Goal: Transaction & Acquisition: Purchase product/service

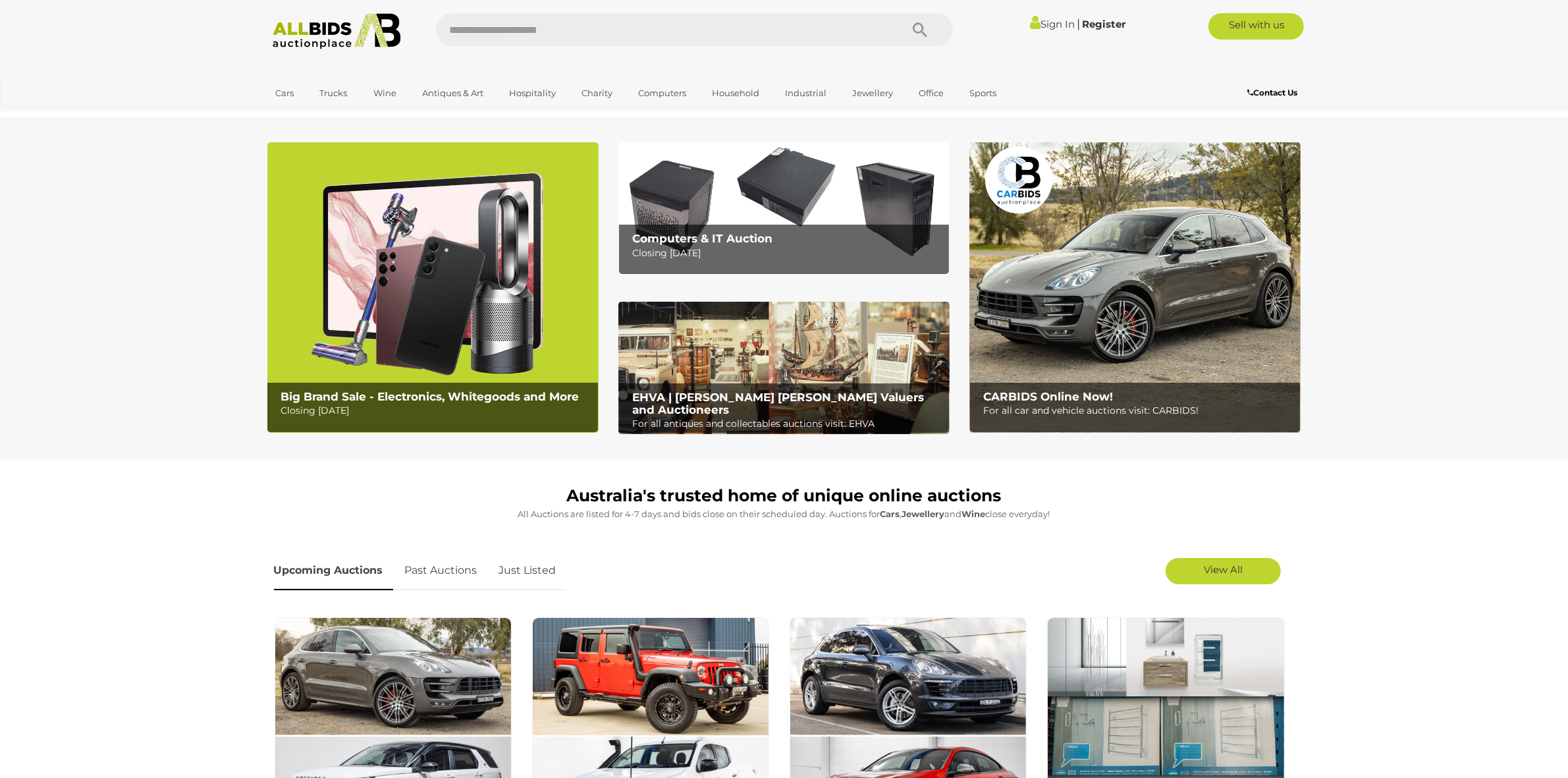
click at [367, 36] on img at bounding box center [336, 31] width 143 height 36
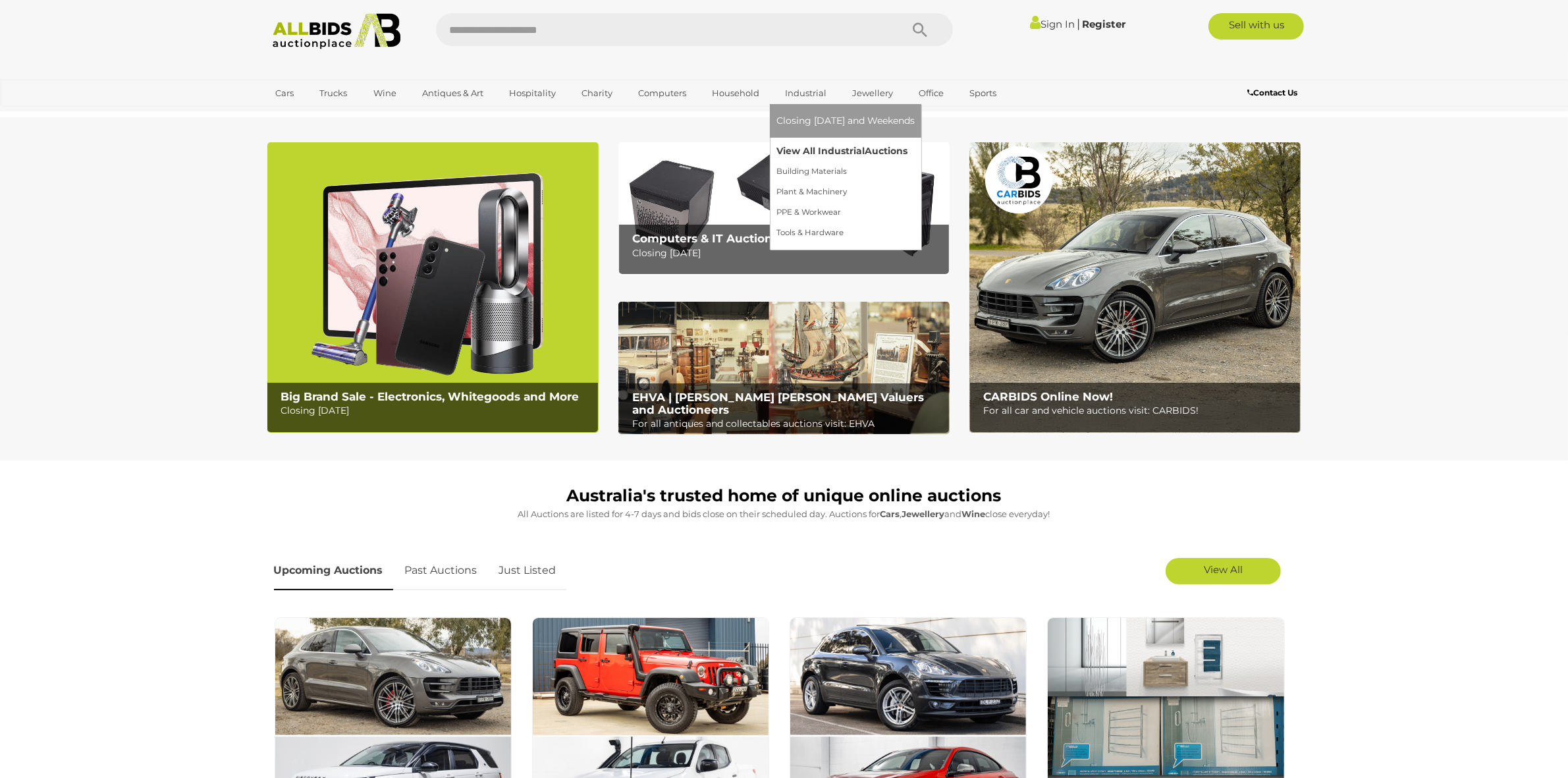
click at [804, 149] on link "View All Industrial Auctions" at bounding box center [845, 151] width 139 height 20
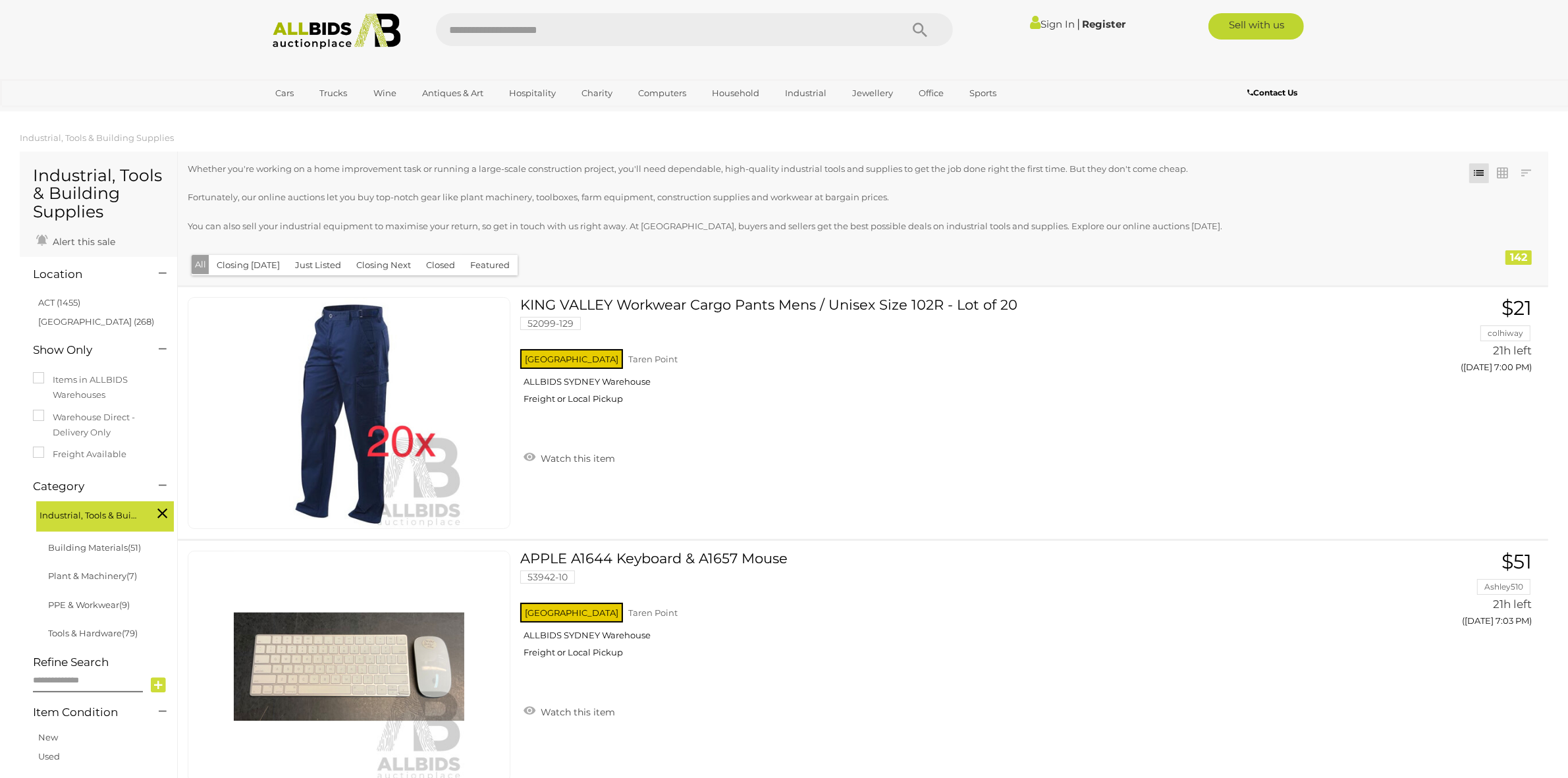
click at [1495, 161] on div "Closing First Closing Last Lowest Bid Highest Bid Item Name A-Z Item Name Z-A A…" at bounding box center [1503, 172] width 71 height 22
click at [1502, 187] on div "Closing First Closing Last Lowest Bid Highest Bid Item Name A-Z Item Name Z-A A…" at bounding box center [863, 218] width 1370 height 134
drag, startPoint x: 1500, startPoint y: 184, endPoint x: 1495, endPoint y: 172, distance: 13.0
click at [1497, 184] on div "Closing First Closing Last Lowest Bid Highest Bid Item Name A-Z Item Name Z-A A…" at bounding box center [863, 218] width 1370 height 134
click at [1495, 171] on link at bounding box center [1503, 173] width 20 height 20
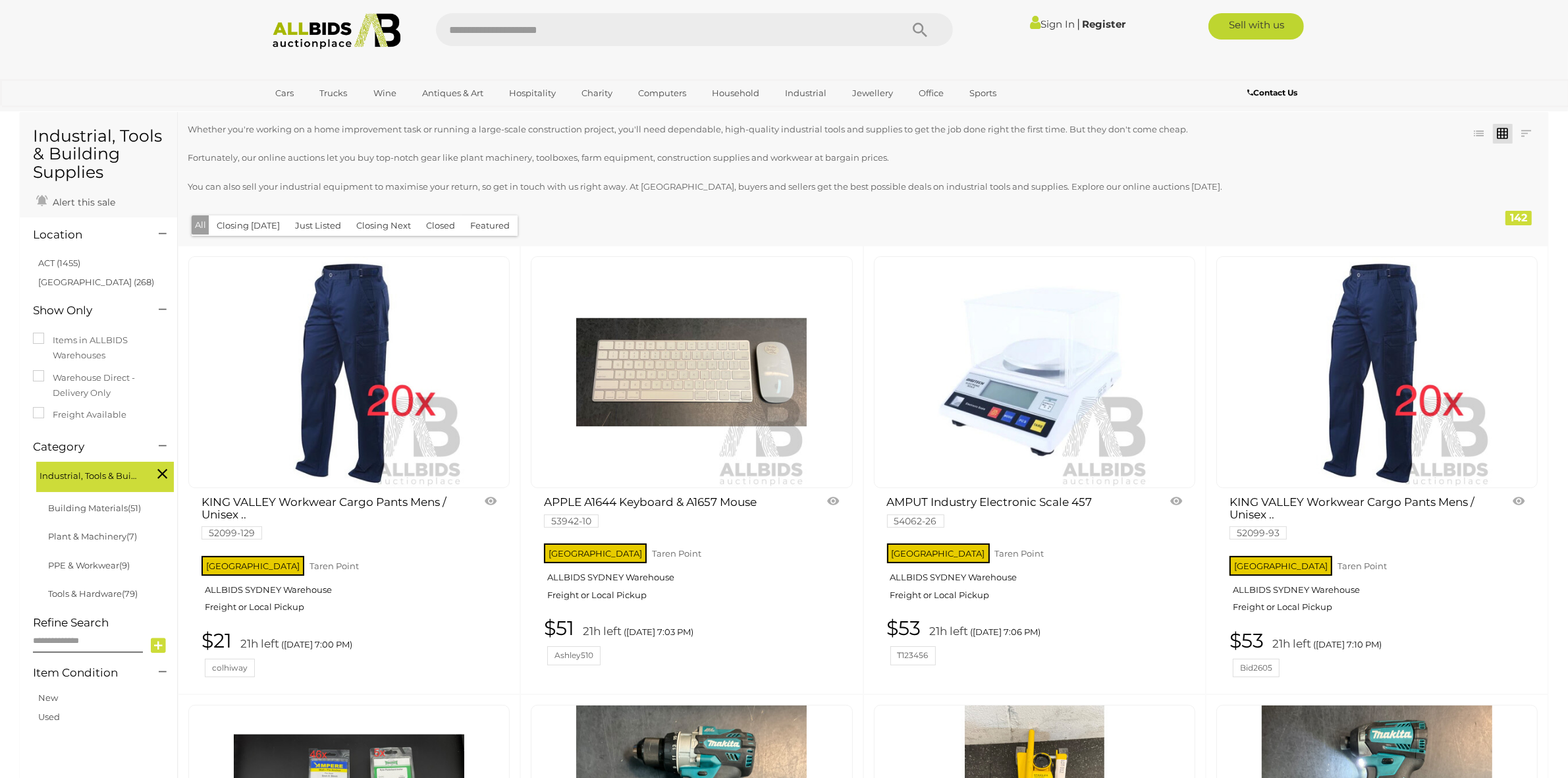
drag, startPoint x: 0, startPoint y: 442, endPoint x: 249, endPoint y: 60, distance: 456.0
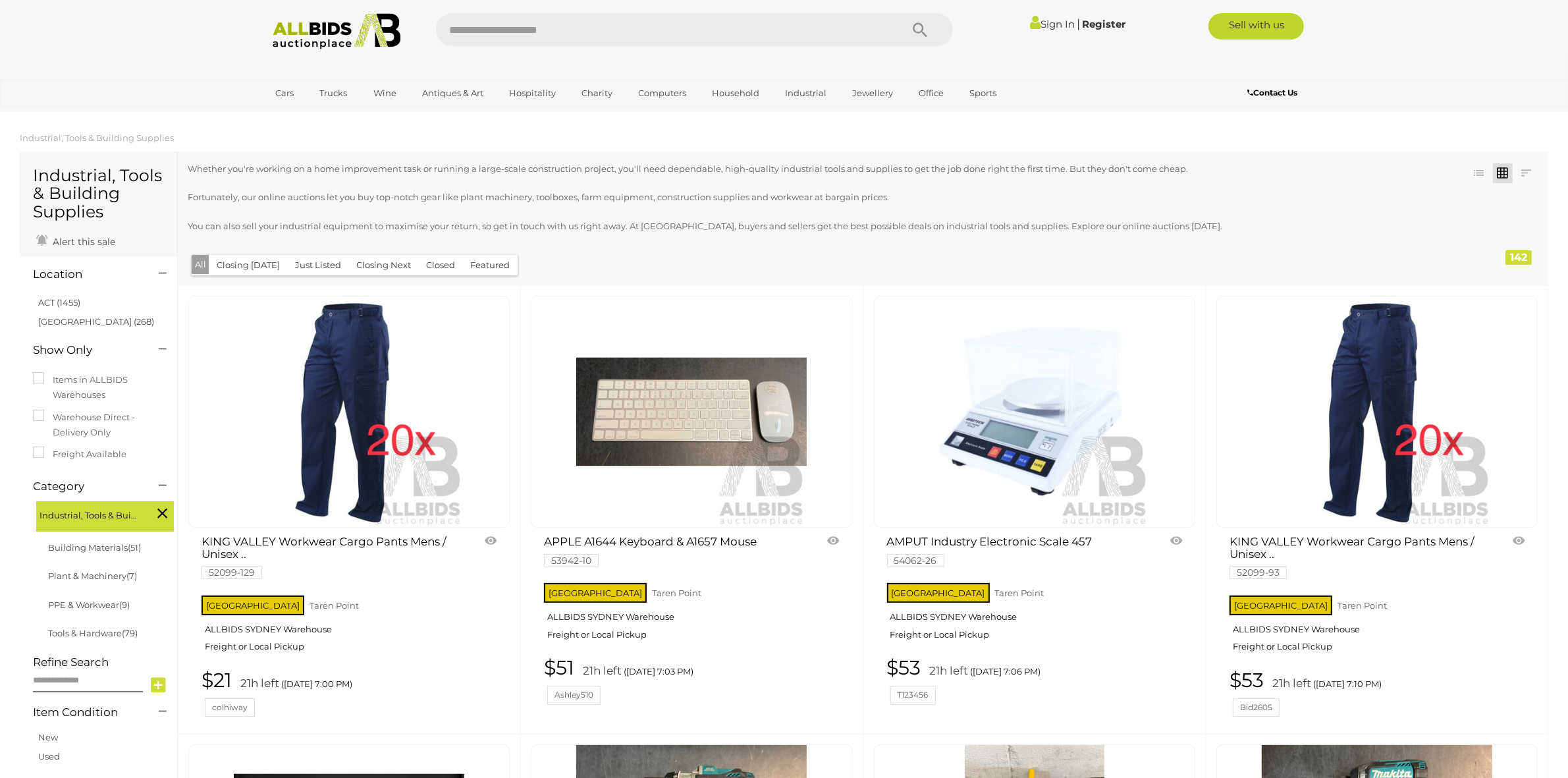
click at [595, 15] on input "text" at bounding box center [662, 30] width 452 height 33
type input "*"
type input "****"
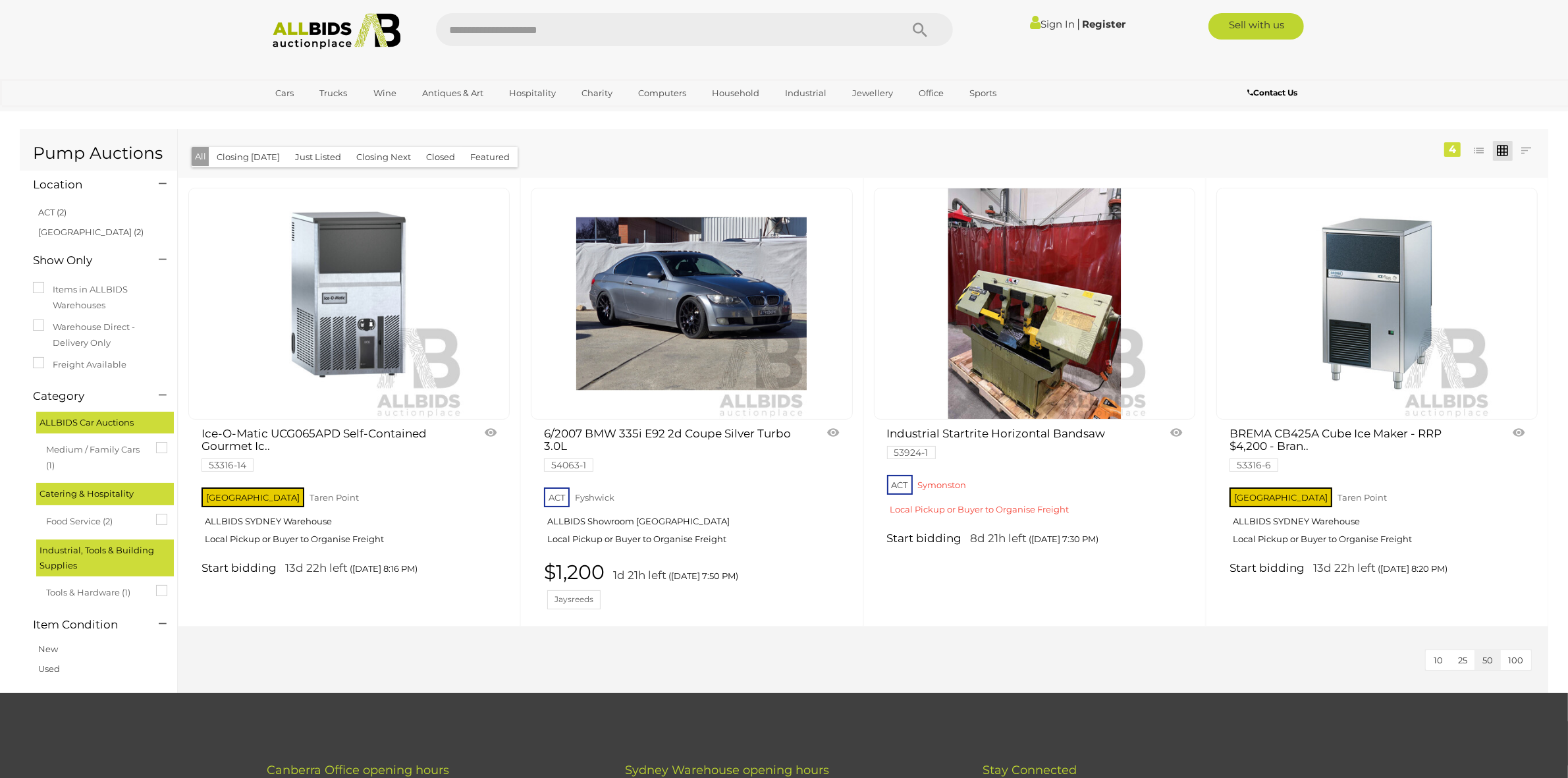
click at [512, 28] on input "text" at bounding box center [662, 30] width 452 height 33
type input "**********"
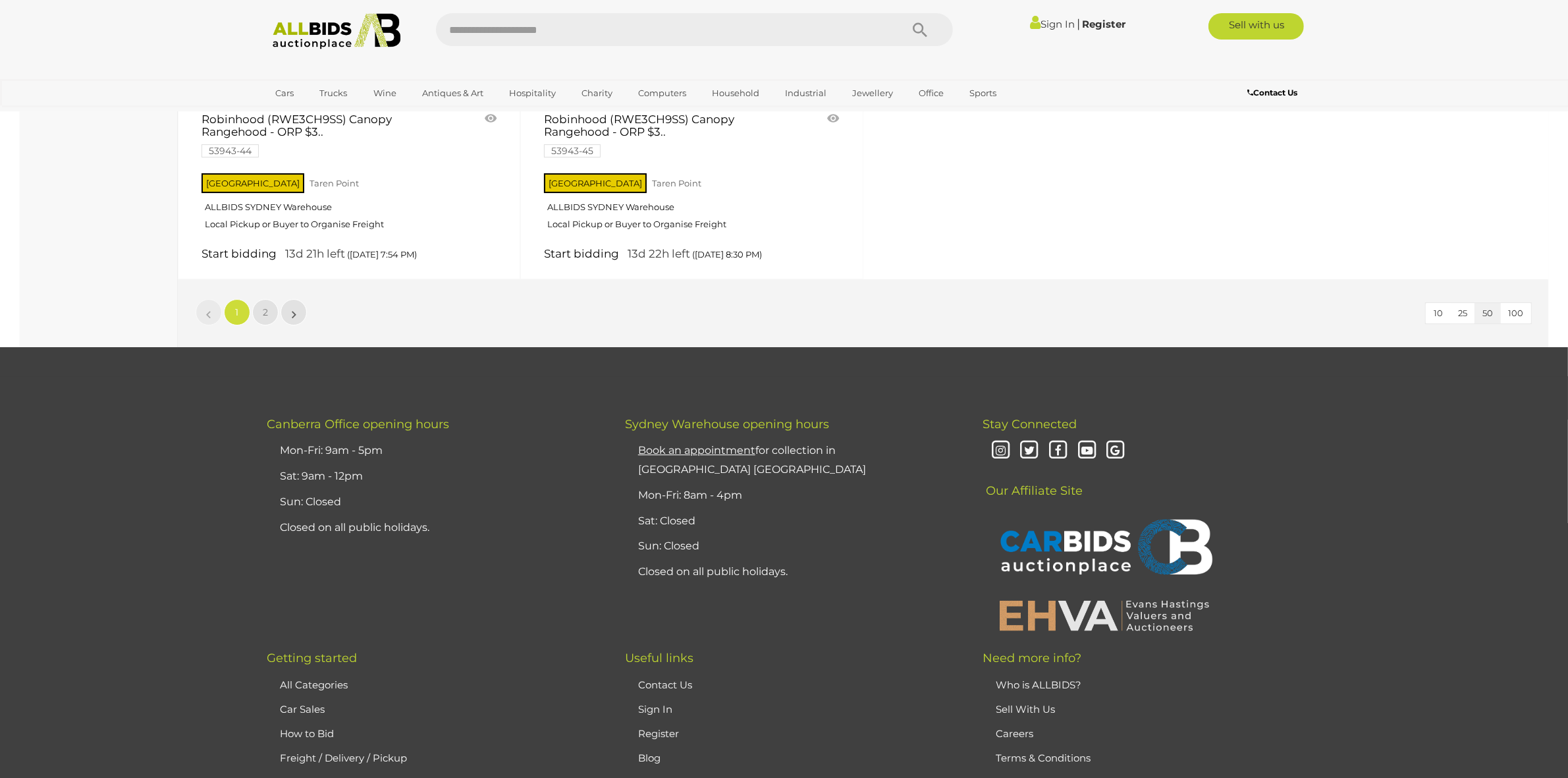
scroll to position [5864, 0]
